Goal: Transaction & Acquisition: Purchase product/service

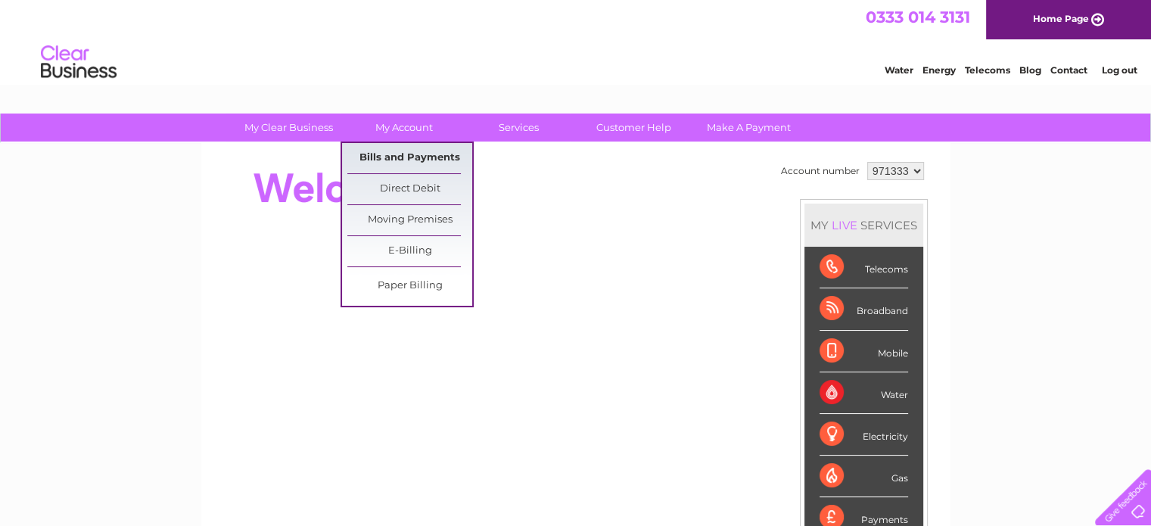
click at [415, 154] on link "Bills and Payments" at bounding box center [409, 158] width 125 height 30
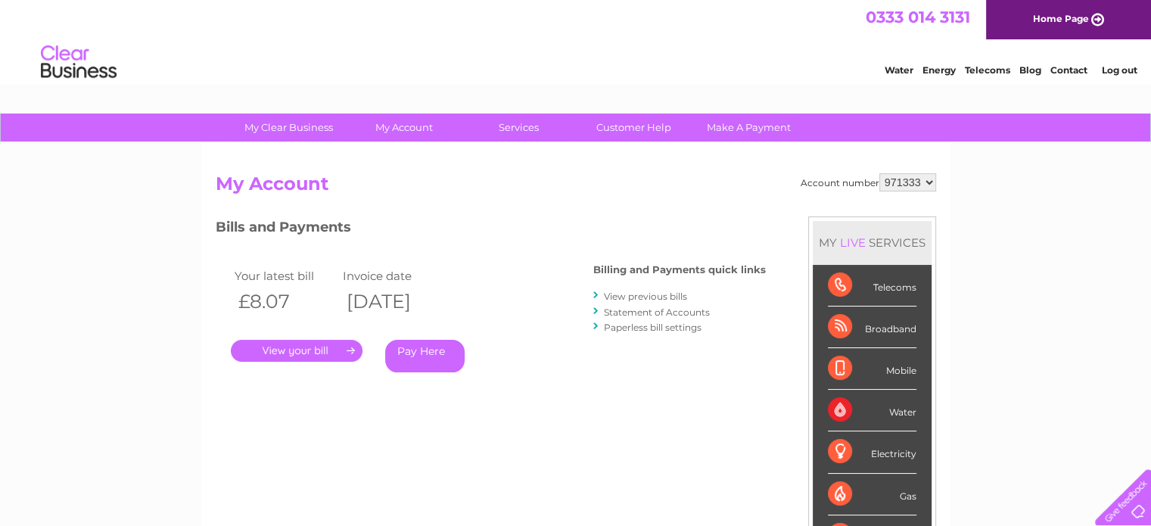
click at [284, 347] on link "." at bounding box center [297, 351] width 132 height 22
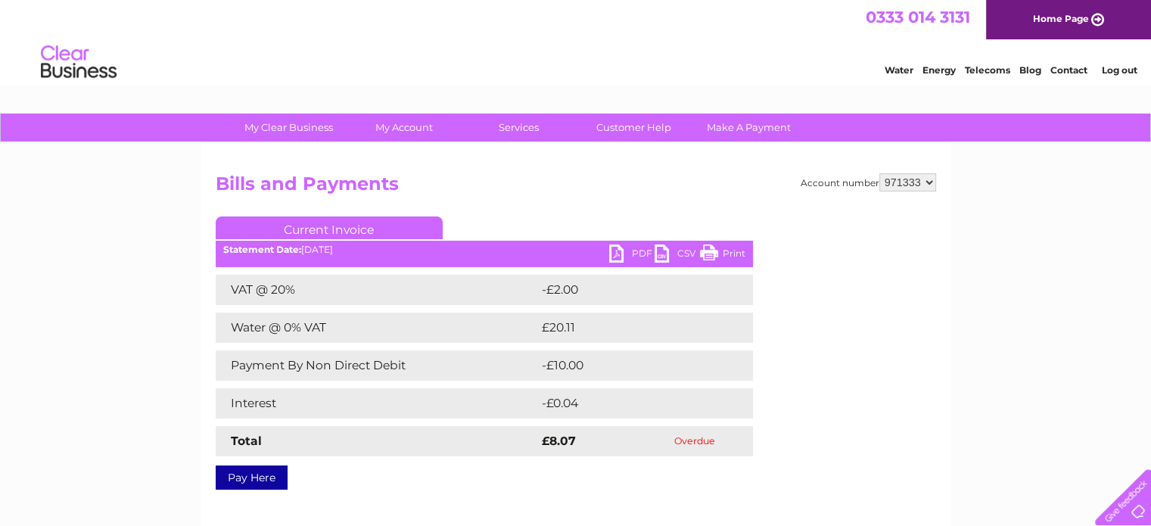
click at [261, 483] on link "Pay Here" at bounding box center [252, 477] width 72 height 24
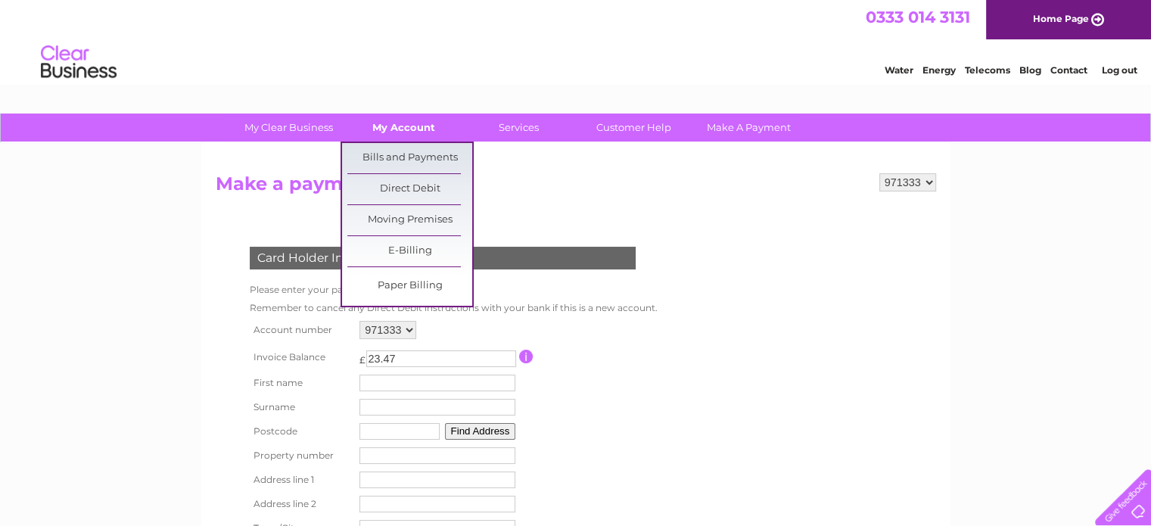
click at [396, 126] on link "My Account" at bounding box center [403, 127] width 125 height 28
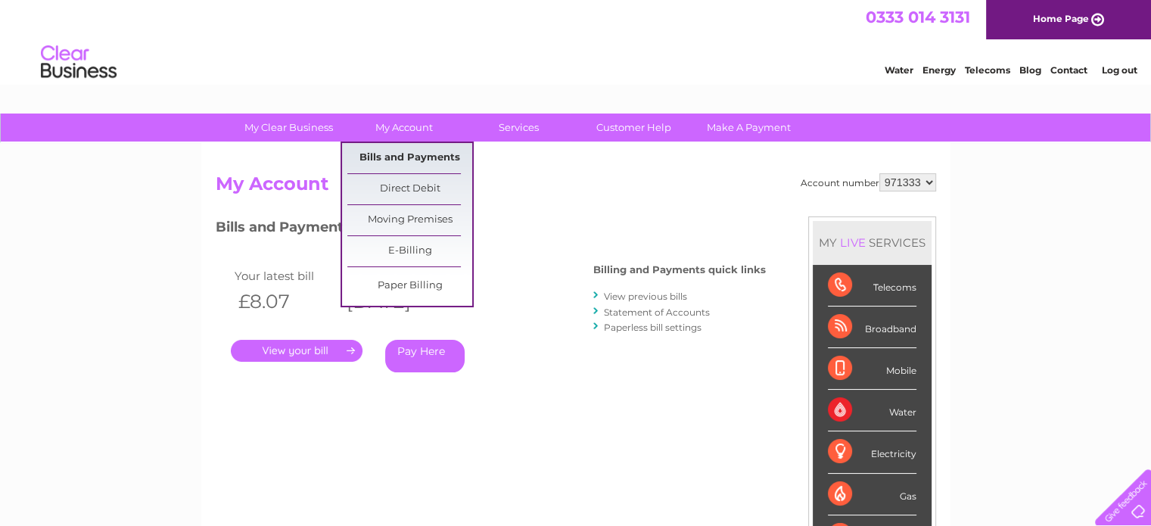
click at [422, 157] on link "Bills and Payments" at bounding box center [409, 158] width 125 height 30
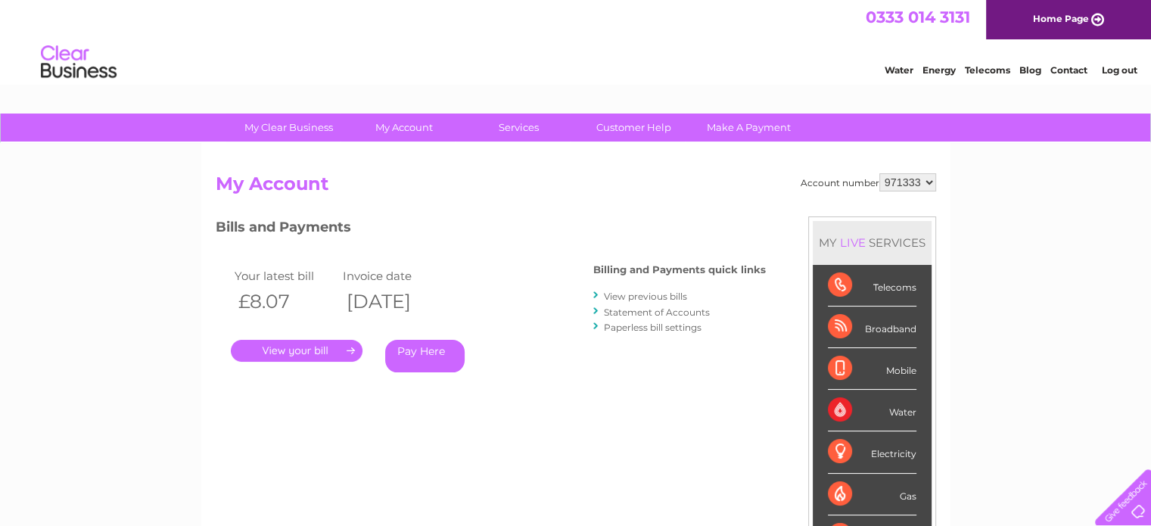
click at [608, 297] on link "View previous bills" at bounding box center [645, 296] width 83 height 11
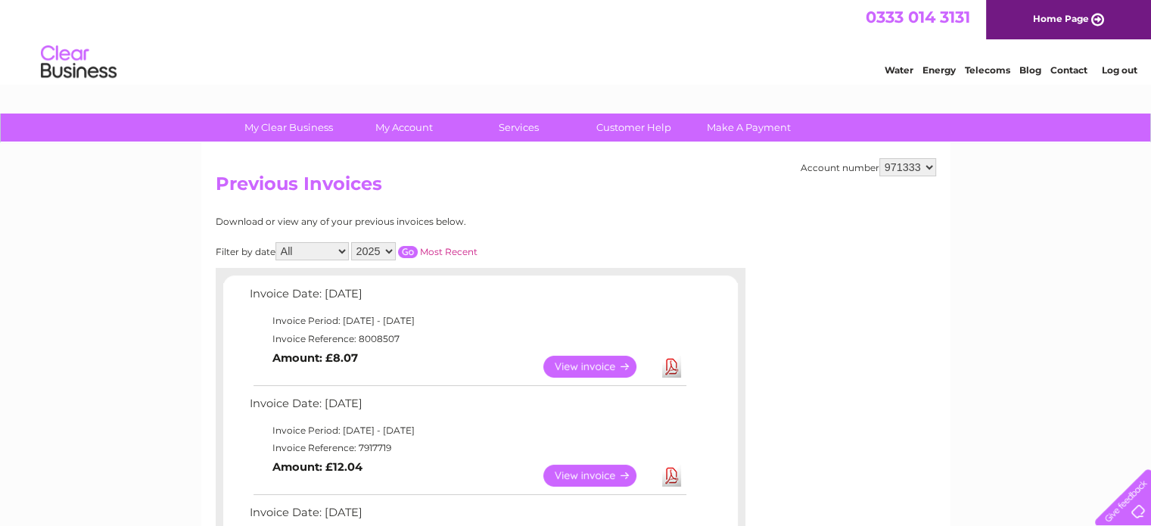
click at [608, 474] on link "View" at bounding box center [598, 476] width 111 height 22
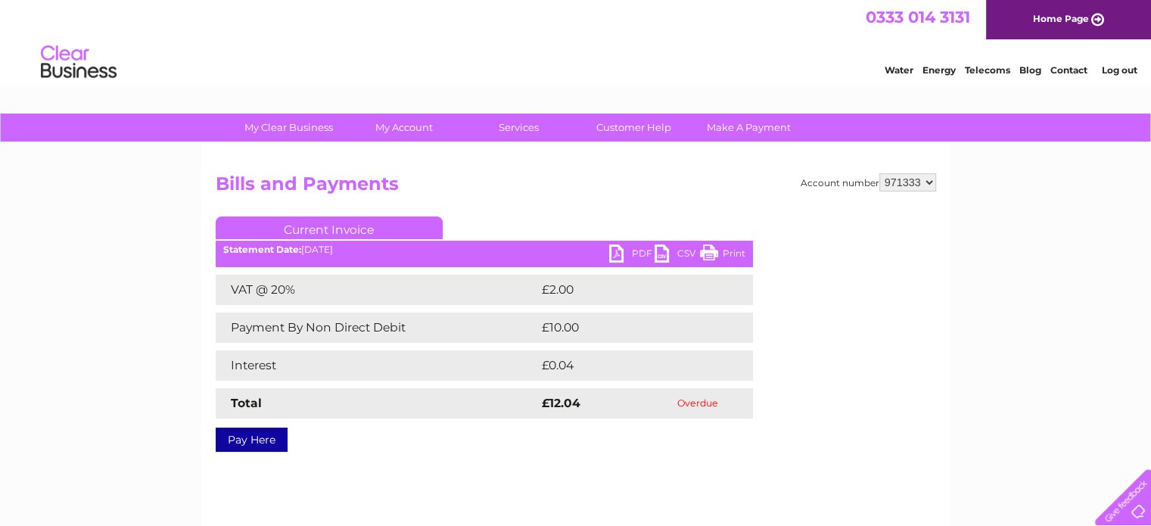
click at [618, 253] on link "PDF" at bounding box center [631, 255] width 45 height 22
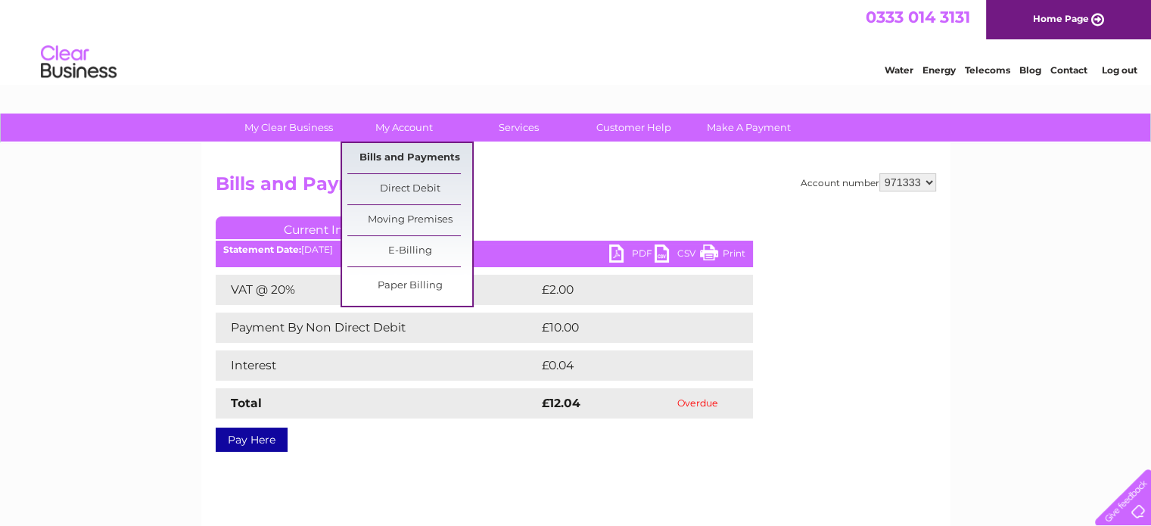
click at [424, 159] on link "Bills and Payments" at bounding box center [409, 158] width 125 height 30
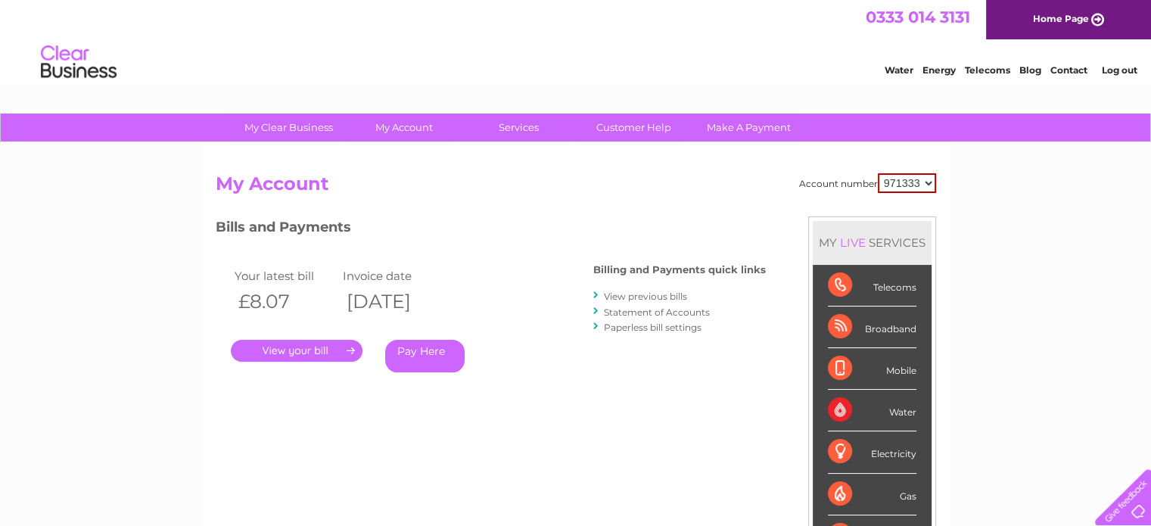
click at [300, 353] on link "." at bounding box center [297, 351] width 132 height 22
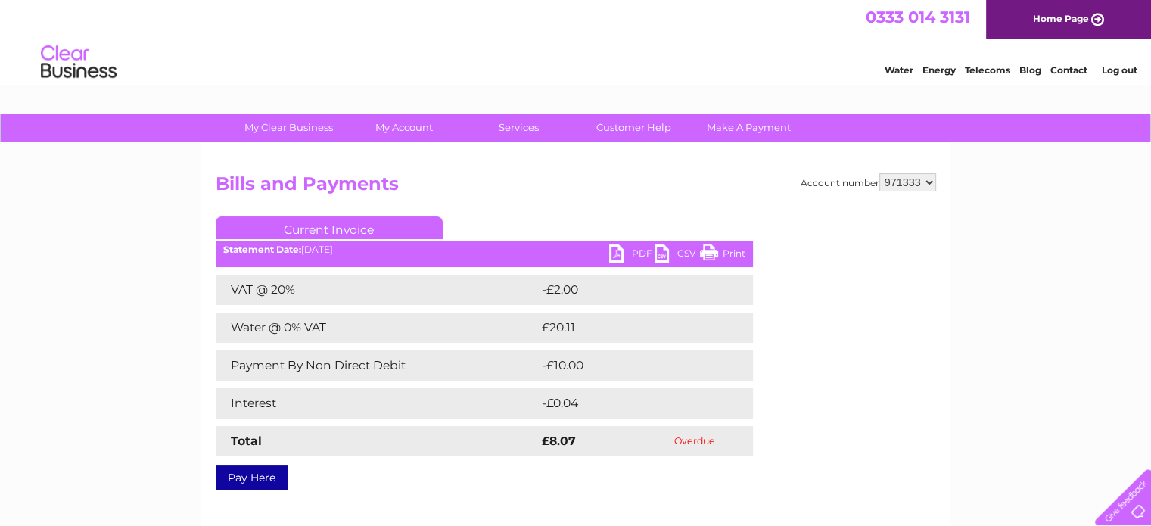
click at [616, 253] on link "PDF" at bounding box center [631, 255] width 45 height 22
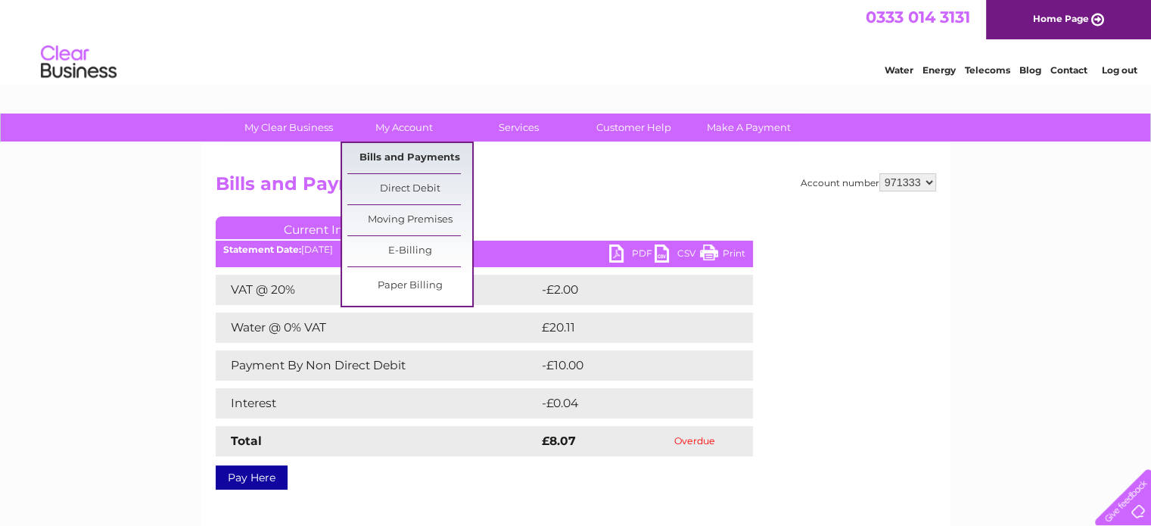
click at [415, 148] on link "Bills and Payments" at bounding box center [409, 158] width 125 height 30
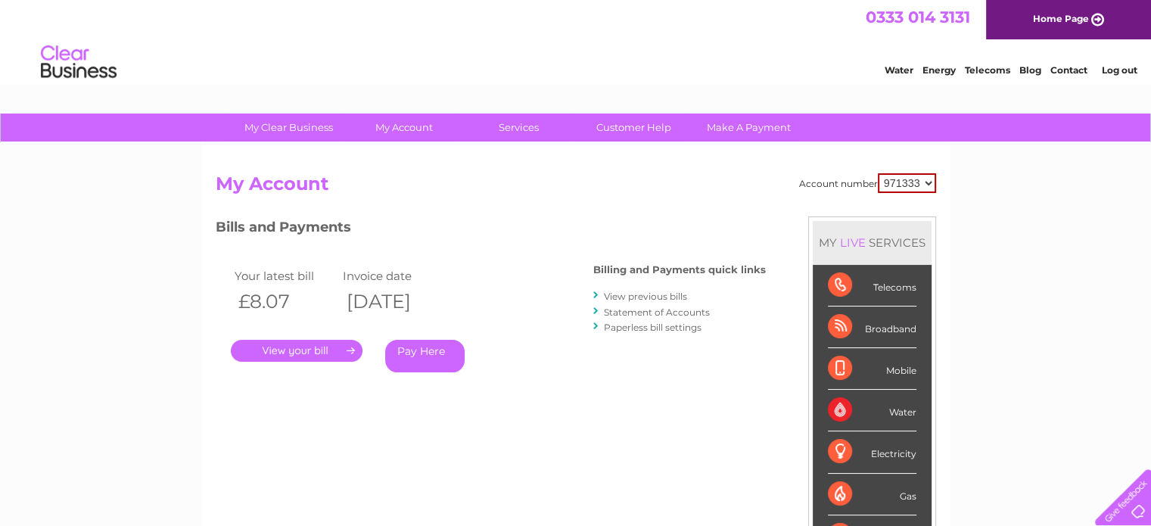
click at [642, 292] on link "View previous bills" at bounding box center [645, 296] width 83 height 11
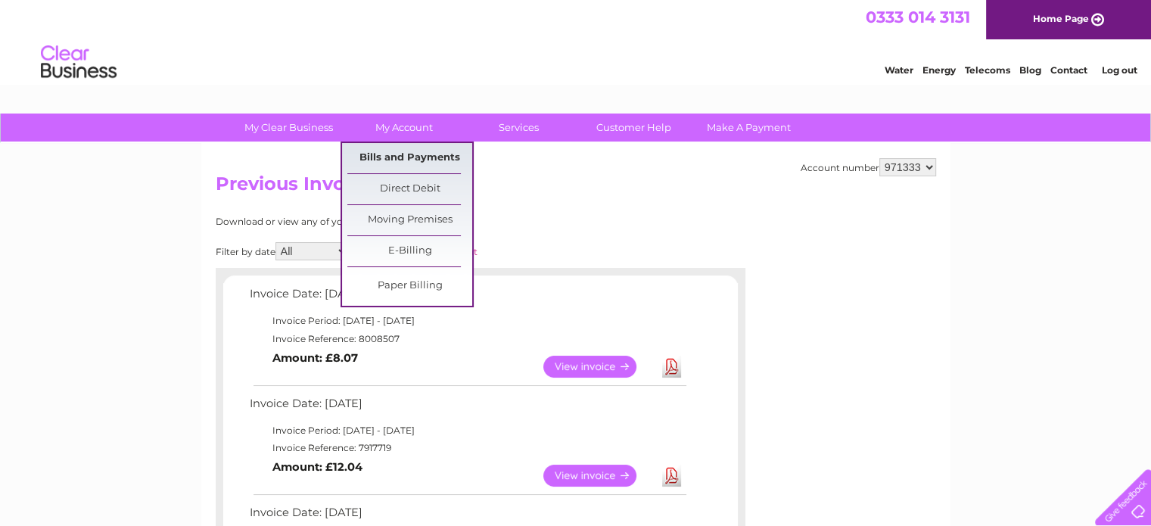
click at [393, 148] on link "Bills and Payments" at bounding box center [409, 158] width 125 height 30
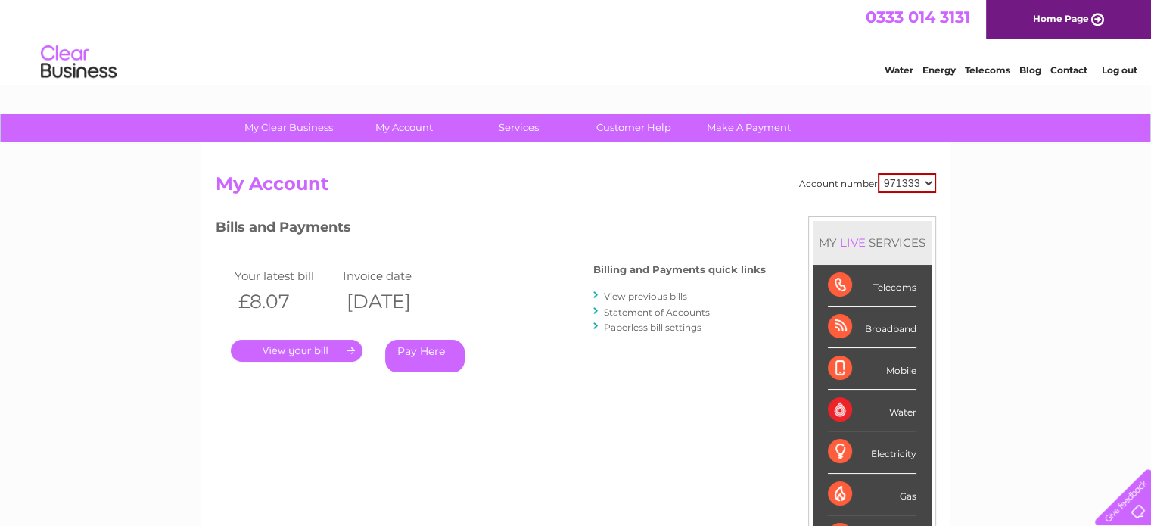
click at [406, 352] on link "Pay Here" at bounding box center [424, 356] width 79 height 33
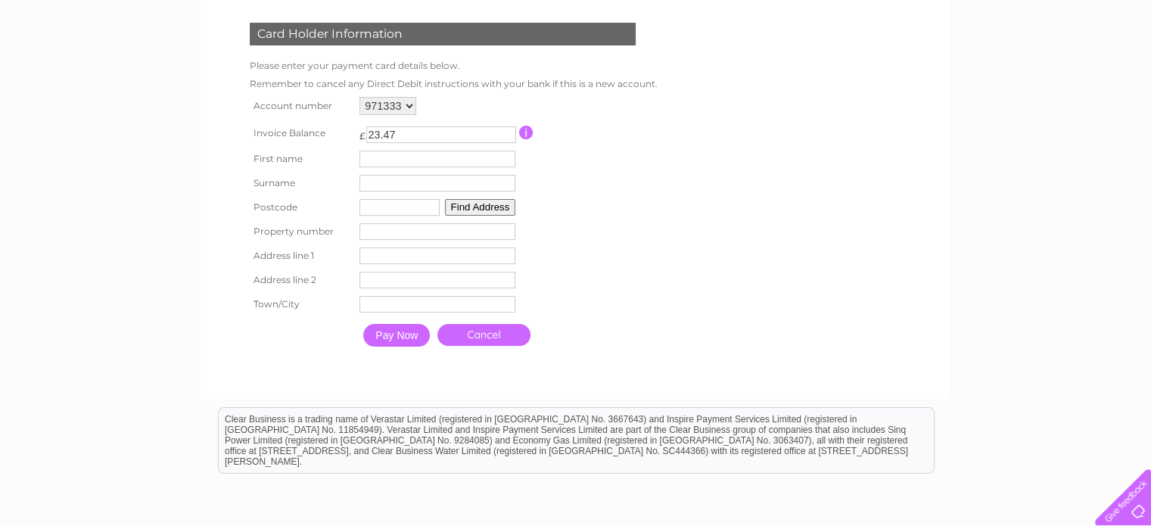
scroll to position [227, 0]
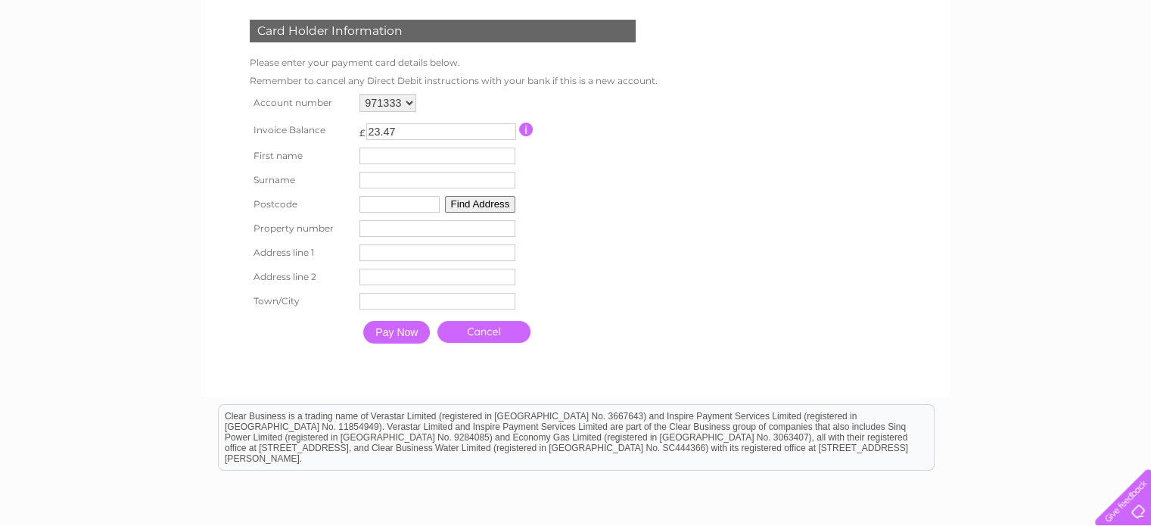
click at [390, 157] on input "text" at bounding box center [437, 156] width 156 height 17
type input "alice"
type input "robinson"
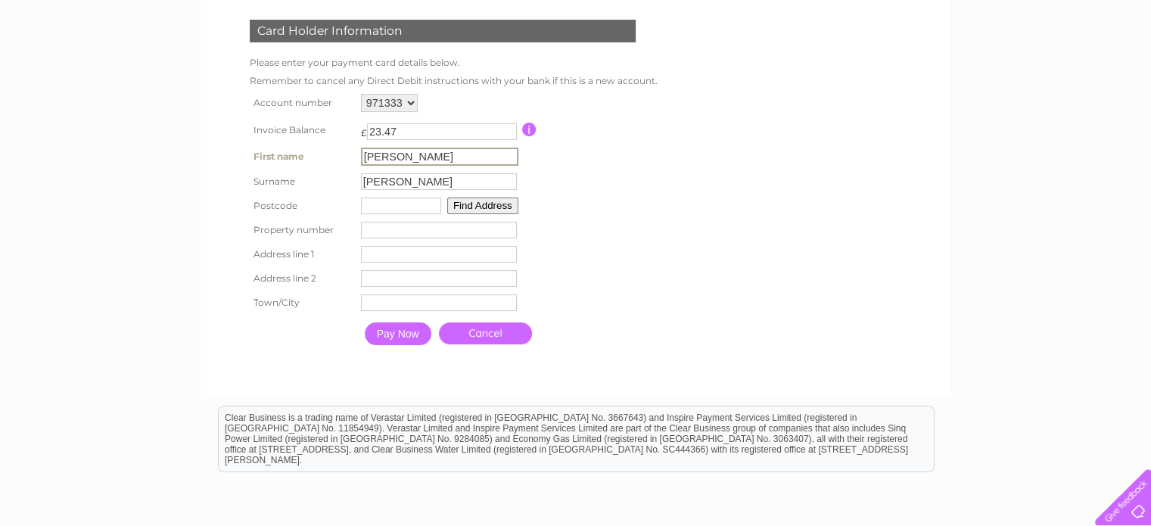
type input "sk14 5pb"
type input "51"
type input "51 donald avenue"
type input "hyde"
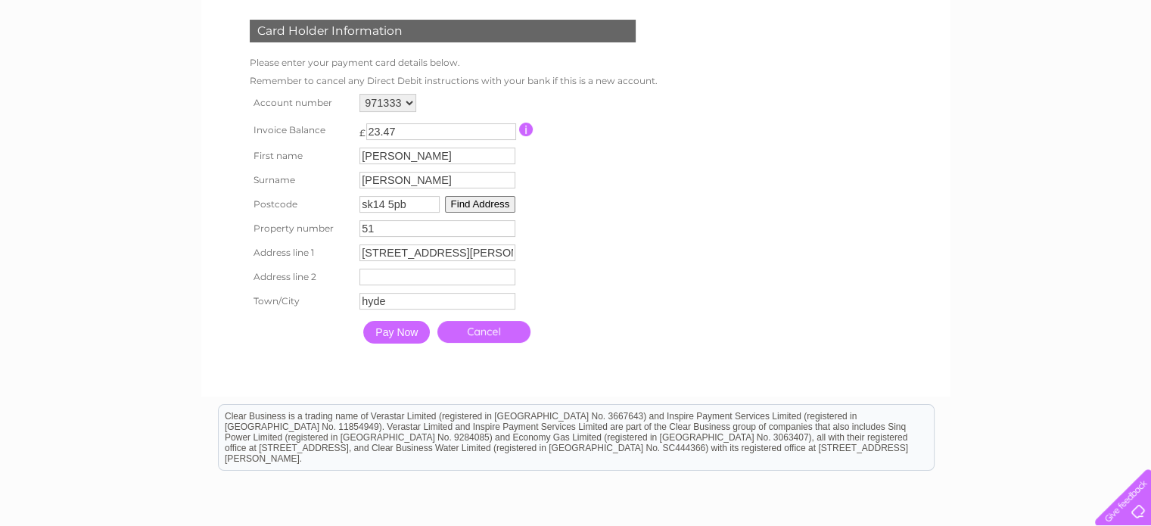
click at [409, 335] on input "Pay Now" at bounding box center [396, 332] width 67 height 23
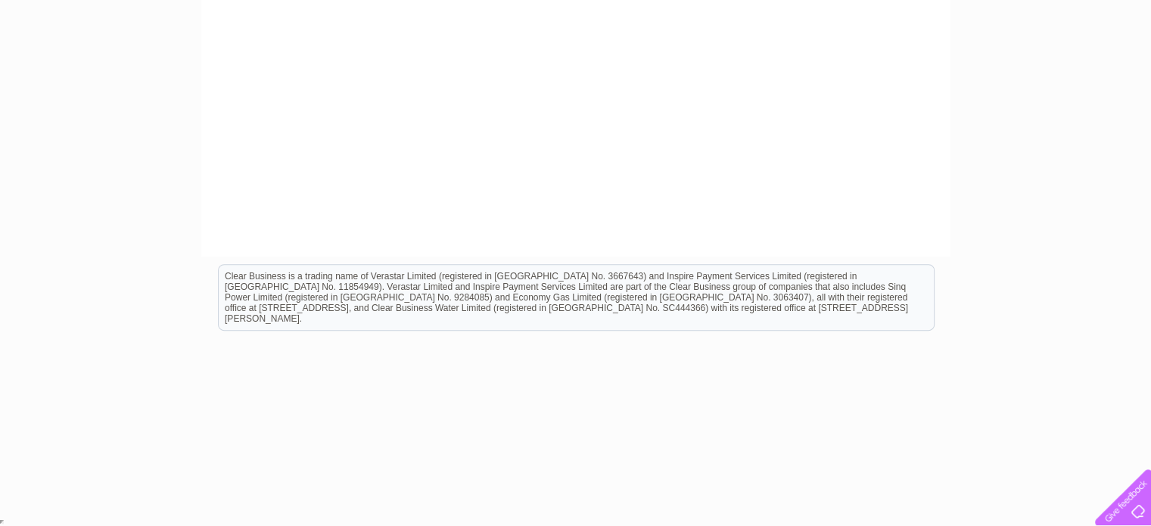
scroll to position [204, 0]
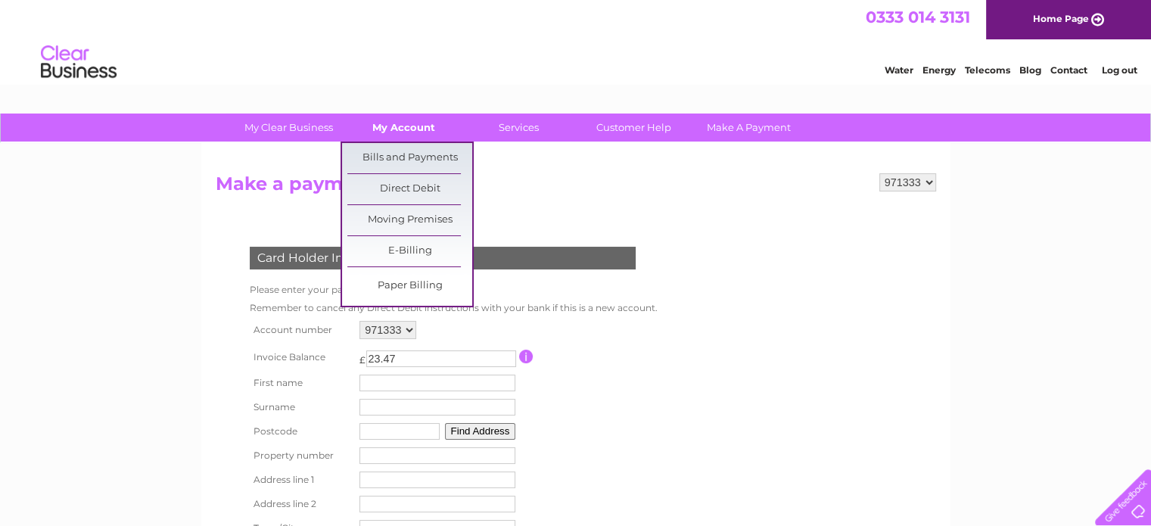
click at [412, 128] on link "My Account" at bounding box center [403, 127] width 125 height 28
click at [403, 123] on link "My Account" at bounding box center [403, 127] width 125 height 28
click at [401, 167] on link "Bills and Payments" at bounding box center [409, 158] width 125 height 30
click at [409, 157] on link "Bills and Payments" at bounding box center [409, 158] width 125 height 30
